Goal: Transaction & Acquisition: Purchase product/service

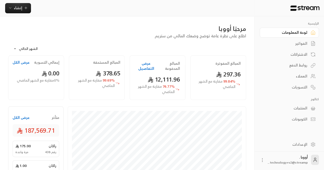
click at [15, 1] on div "إنشاء" at bounding box center [127, 8] width 254 height 16
click at [14, 8] on span "إنشاء" at bounding box center [18, 8] width 20 height 6
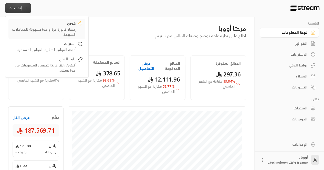
click at [64, 27] on div "إنشاء فاتورة مرة واحدة بسهولة للمعاملات السريعة." at bounding box center [43, 32] width 64 height 10
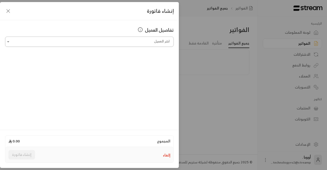
click at [131, 41] on input "اختر العميل" at bounding box center [89, 41] width 169 height 9
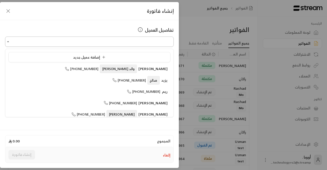
type input "**********"
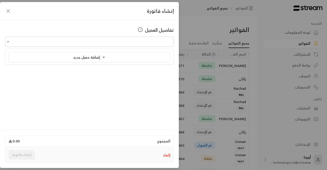
click at [95, 78] on div "تفاصيل العميل اختر العميل اختر العميل" at bounding box center [89, 74] width 179 height 108
click at [85, 44] on input "اختر العميل" at bounding box center [89, 41] width 169 height 9
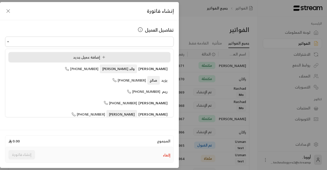
click at [75, 58] on span "إضافة عميل جديد" at bounding box center [90, 57] width 35 height 6
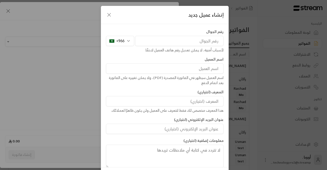
click at [185, 45] on input "tel" at bounding box center [179, 41] width 89 height 10
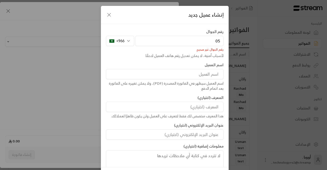
type input "0"
type input "5"
click at [80, 52] on div "إنشاء عميل جديد رقم الجوال +966 رقم الجوال إلزامي لأسباب أمنية، لا يمكن تعديل ر…" at bounding box center [163, 85] width 327 height 170
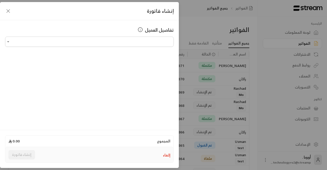
click at [5, 12] on icon "button" at bounding box center [8, 11] width 6 height 6
